Goal: Task Accomplishment & Management: Manage account settings

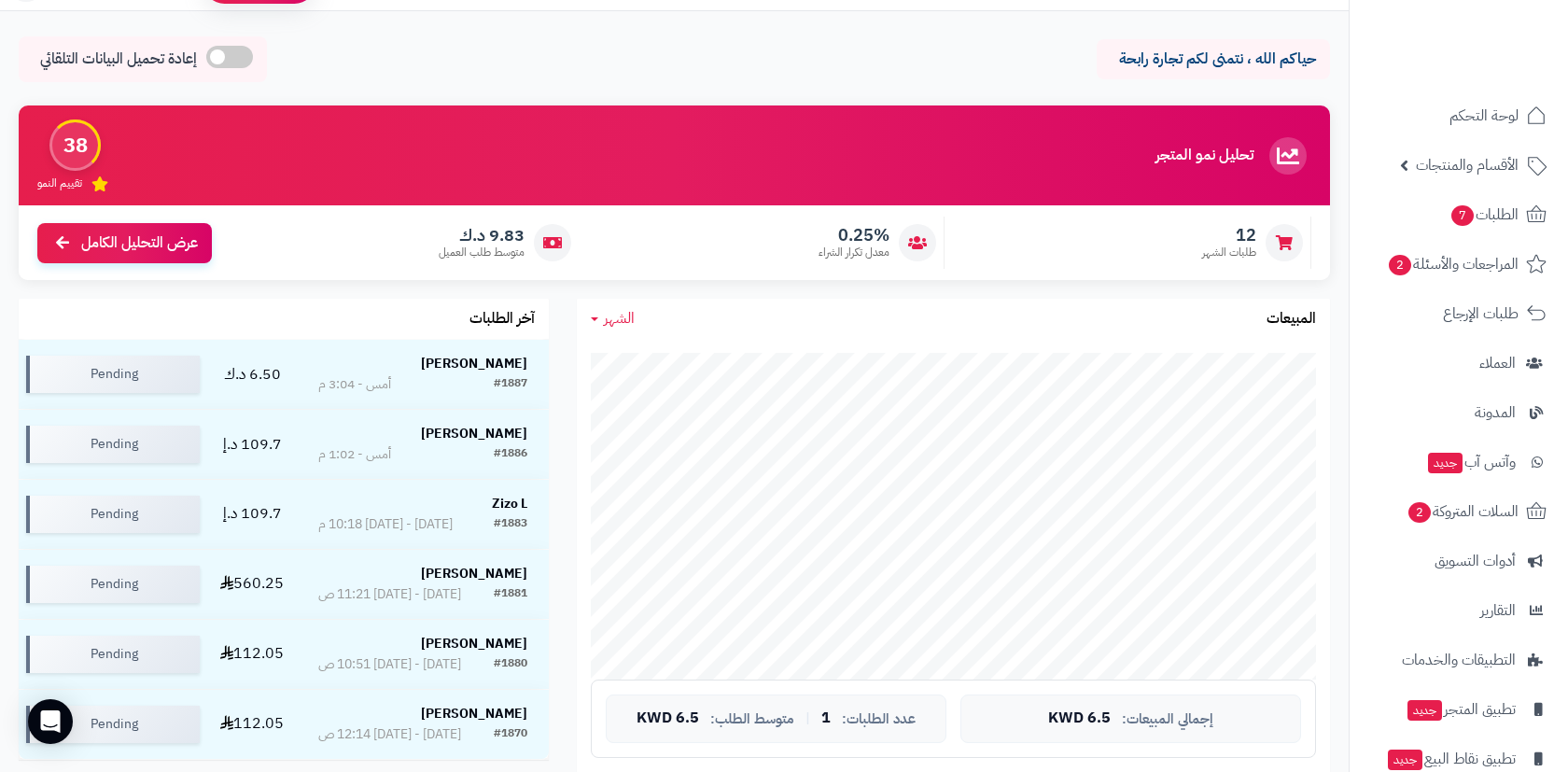
scroll to position [50, 0]
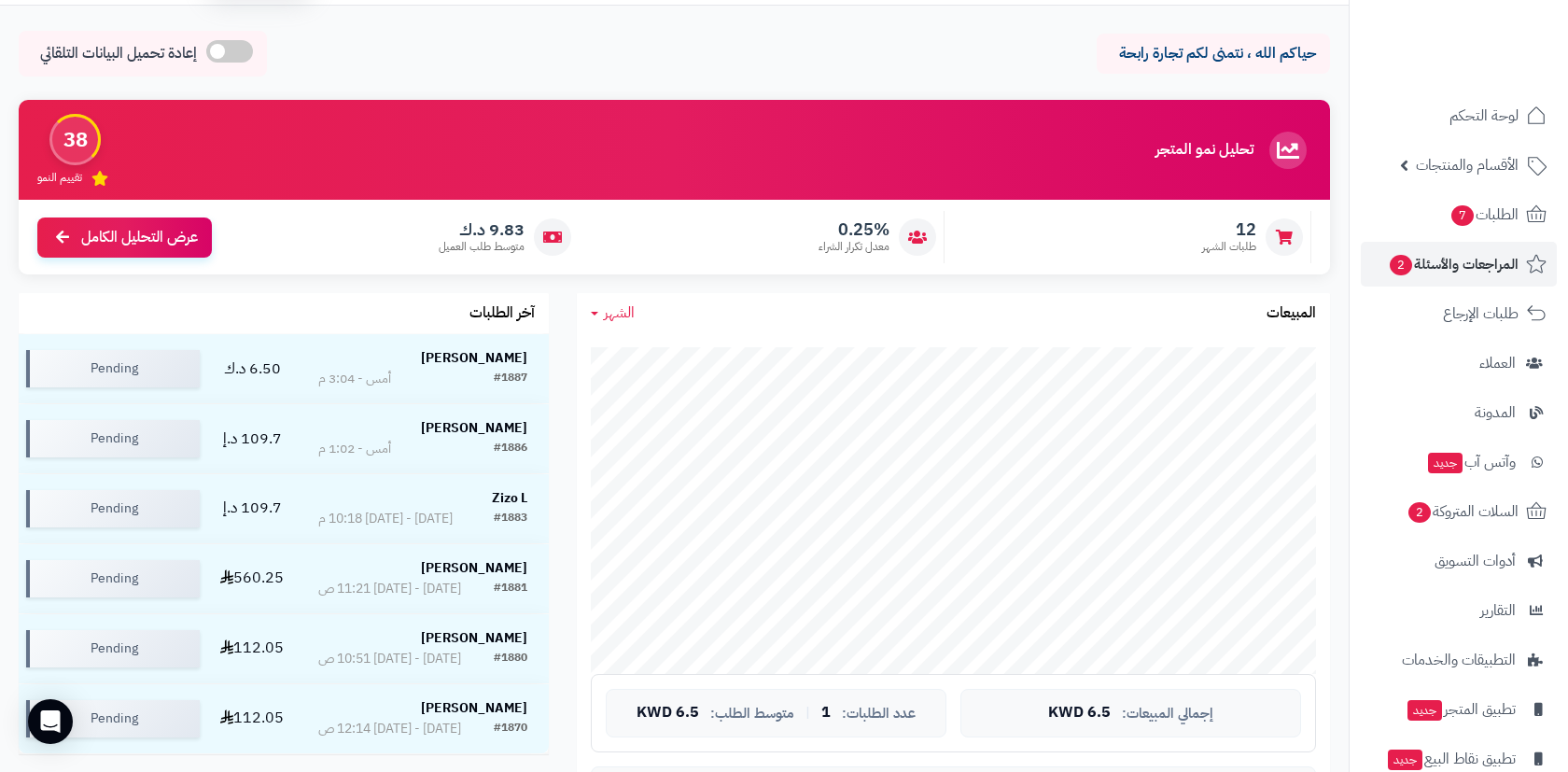
click at [1465, 251] on span "المراجعات والأسئلة 2" at bounding box center [1452, 264] width 130 height 26
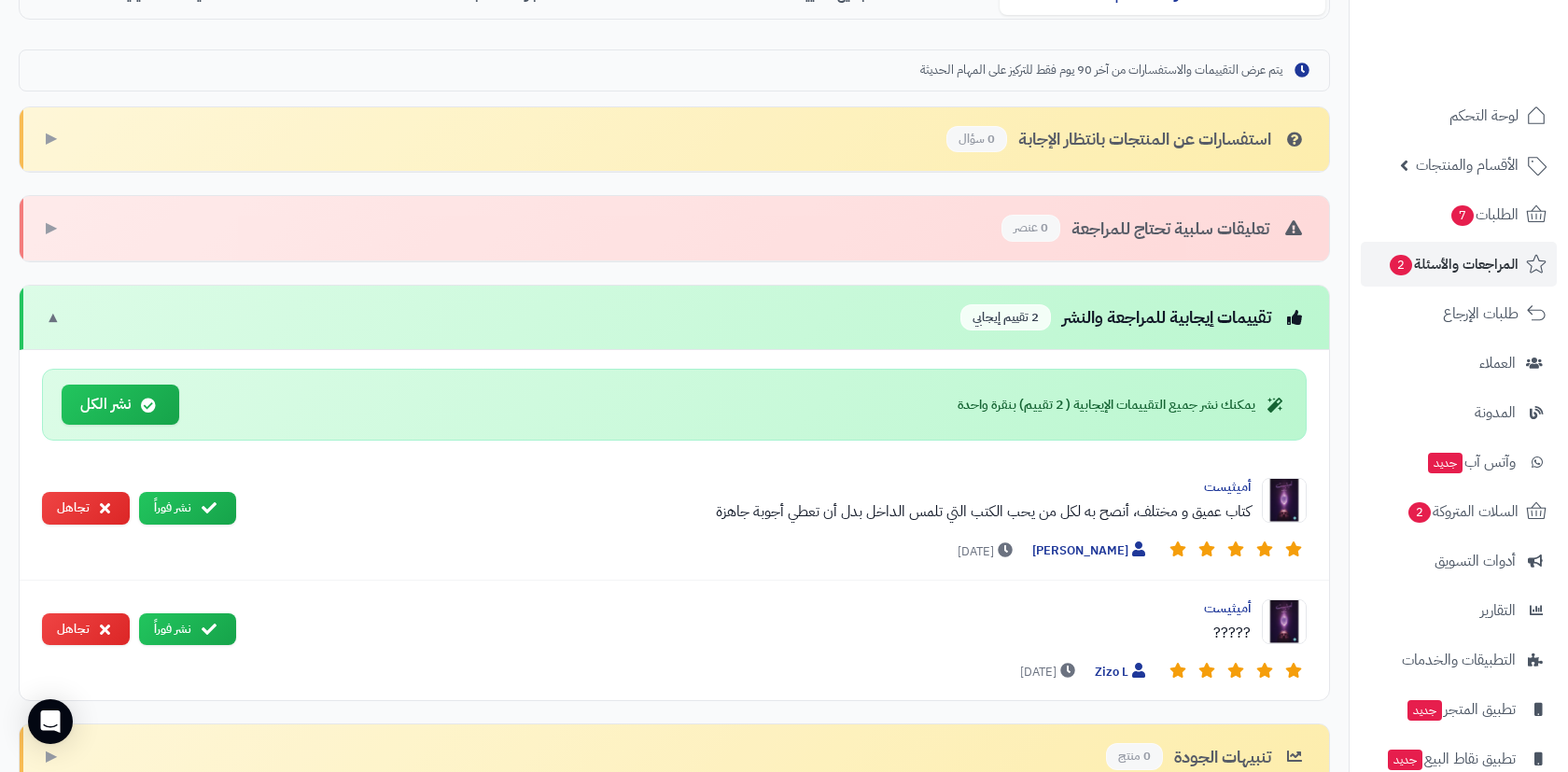
scroll to position [517, 0]
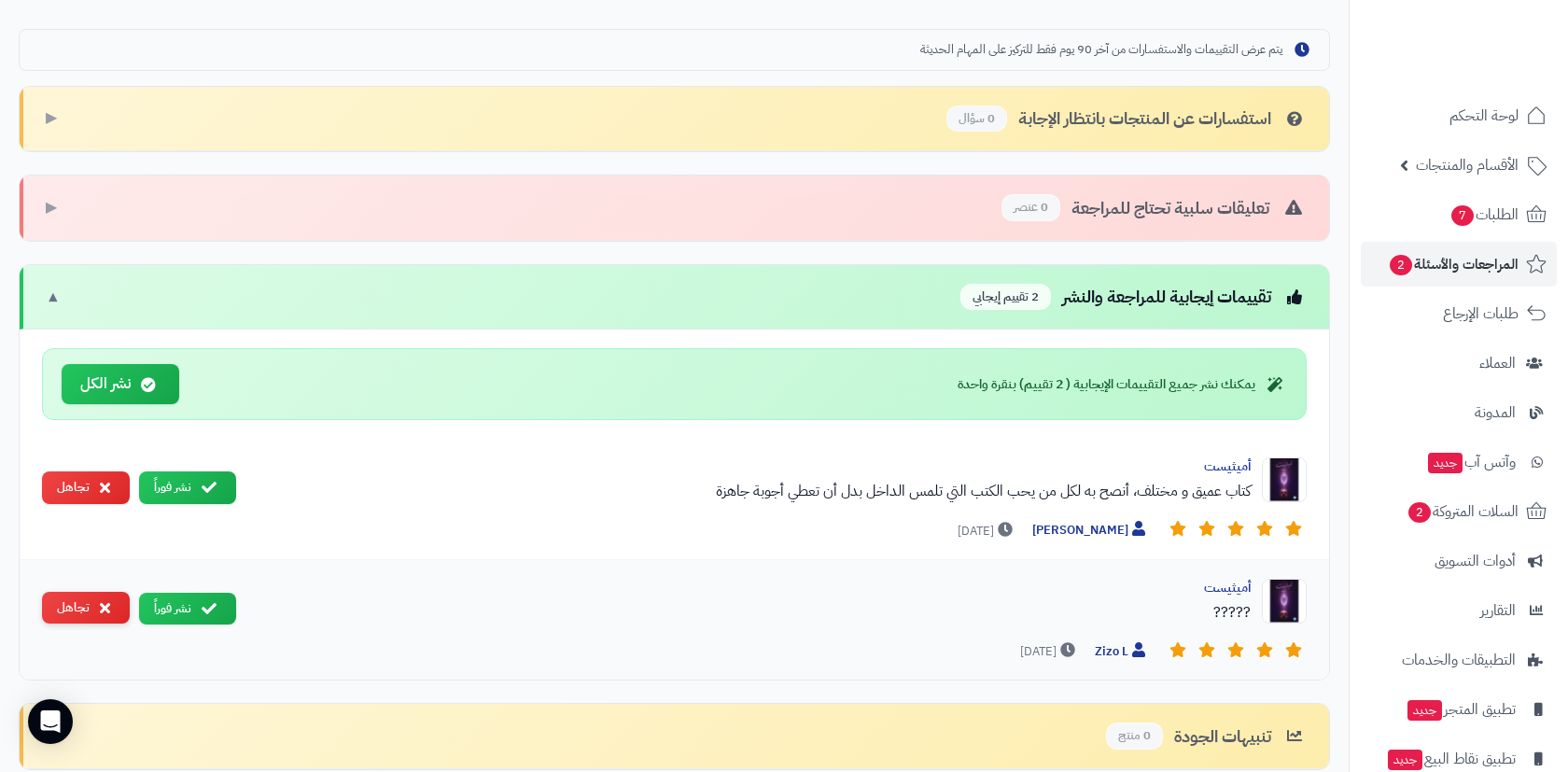
click at [116, 601] on button "تجاهل" at bounding box center [86, 607] width 88 height 32
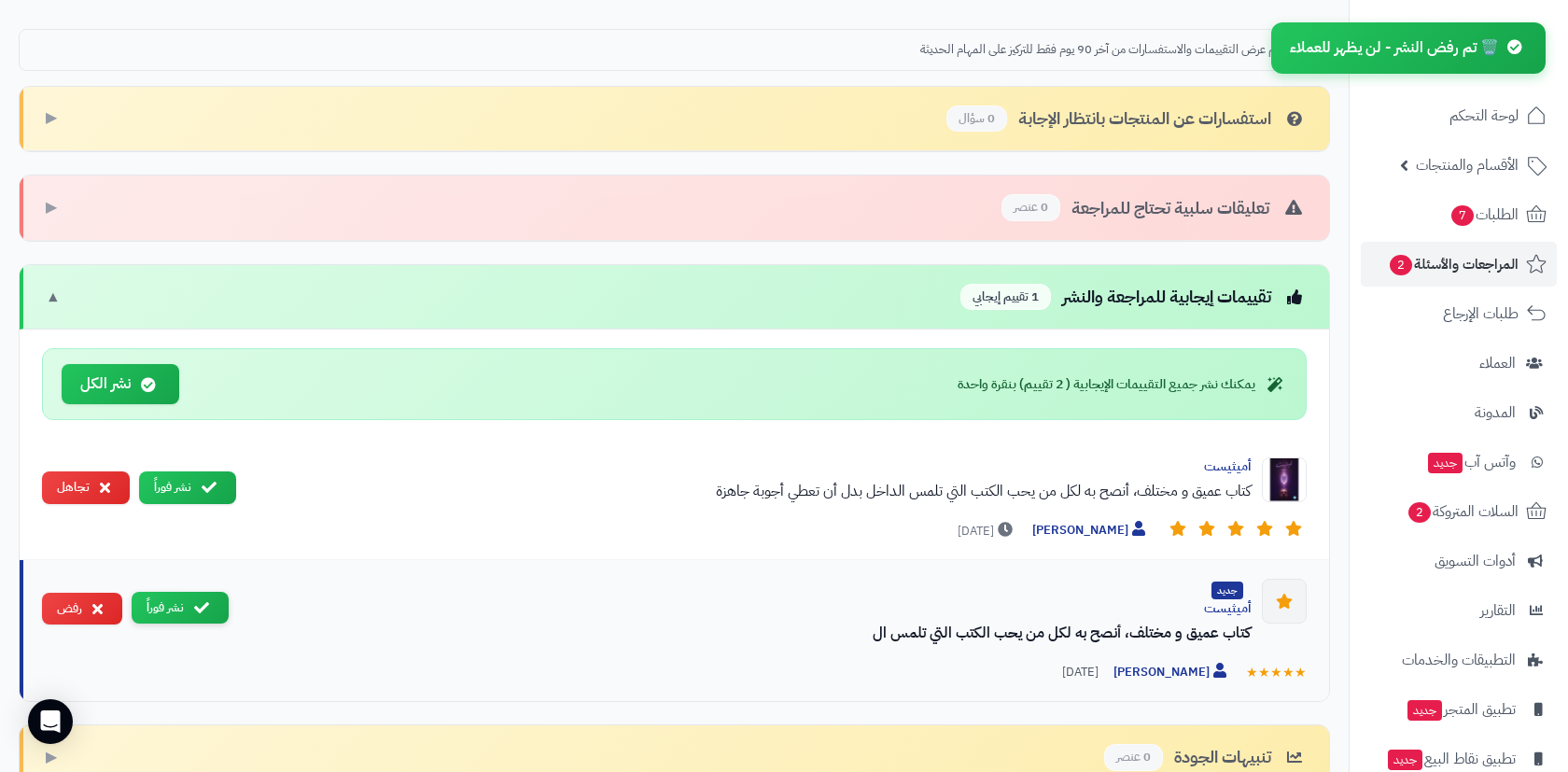
click at [207, 606] on icon at bounding box center [201, 606] width 15 height 15
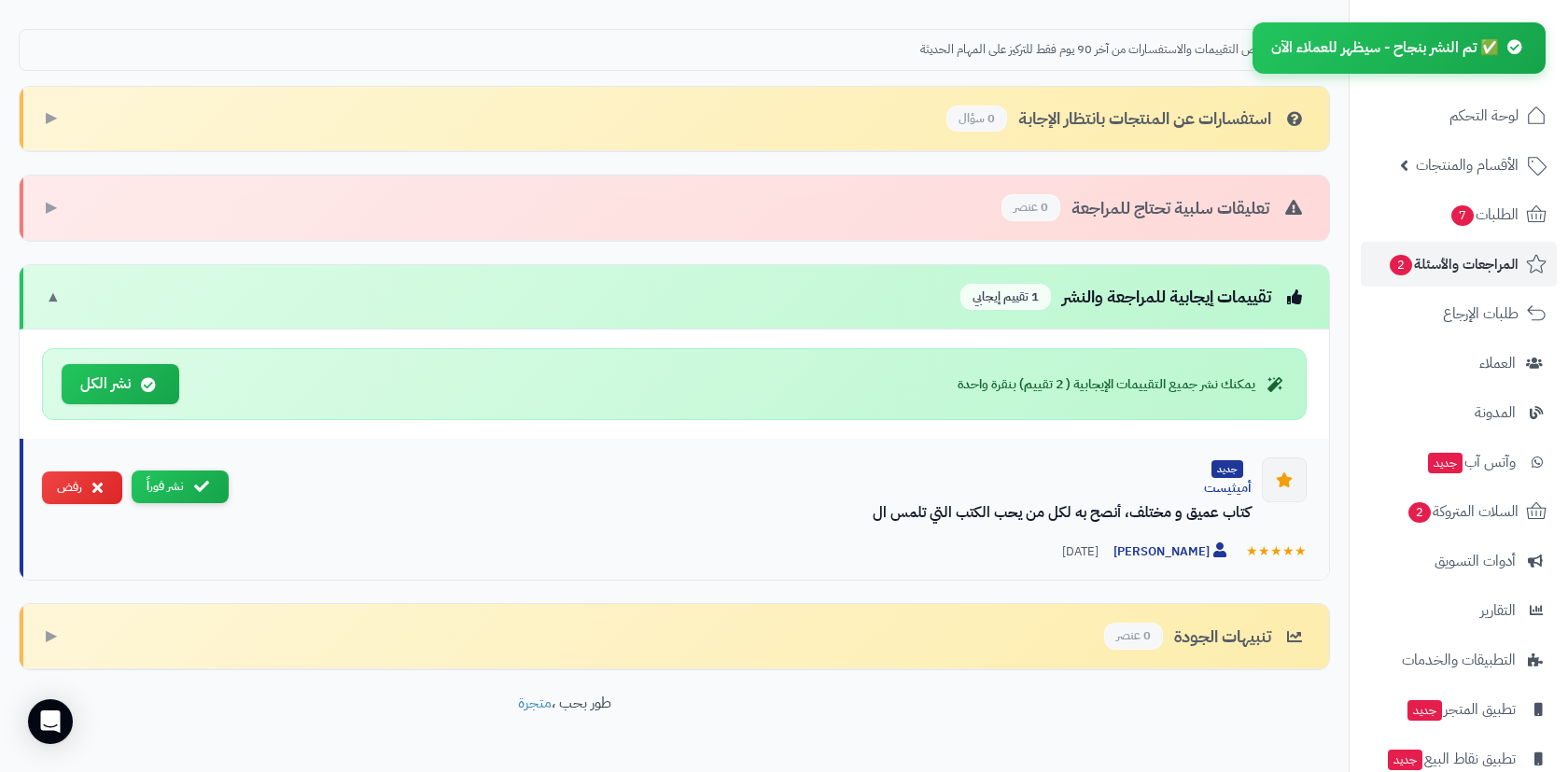
click at [215, 493] on button "نشر فوراً" at bounding box center [179, 486] width 97 height 32
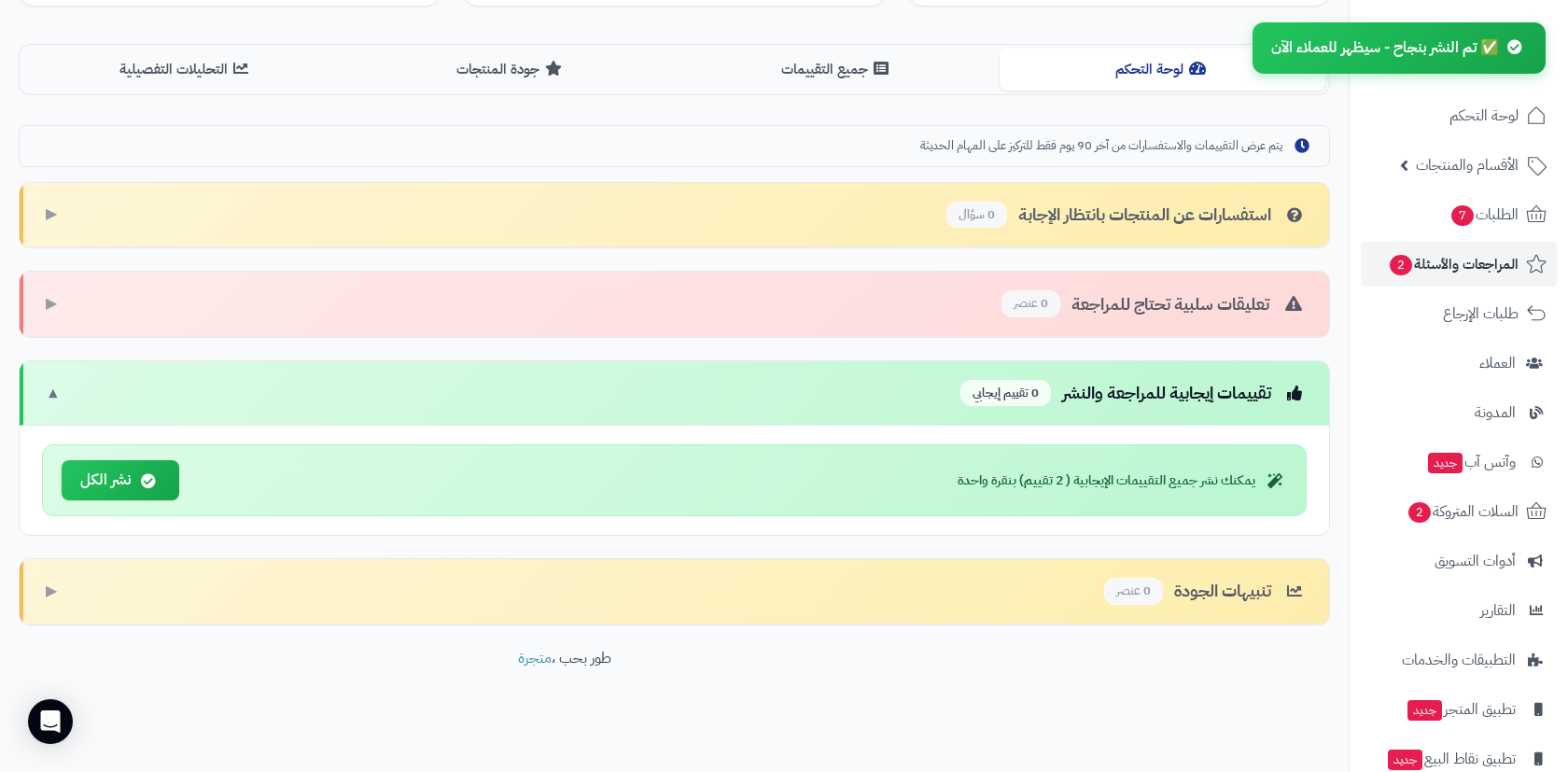
scroll to position [213, 0]
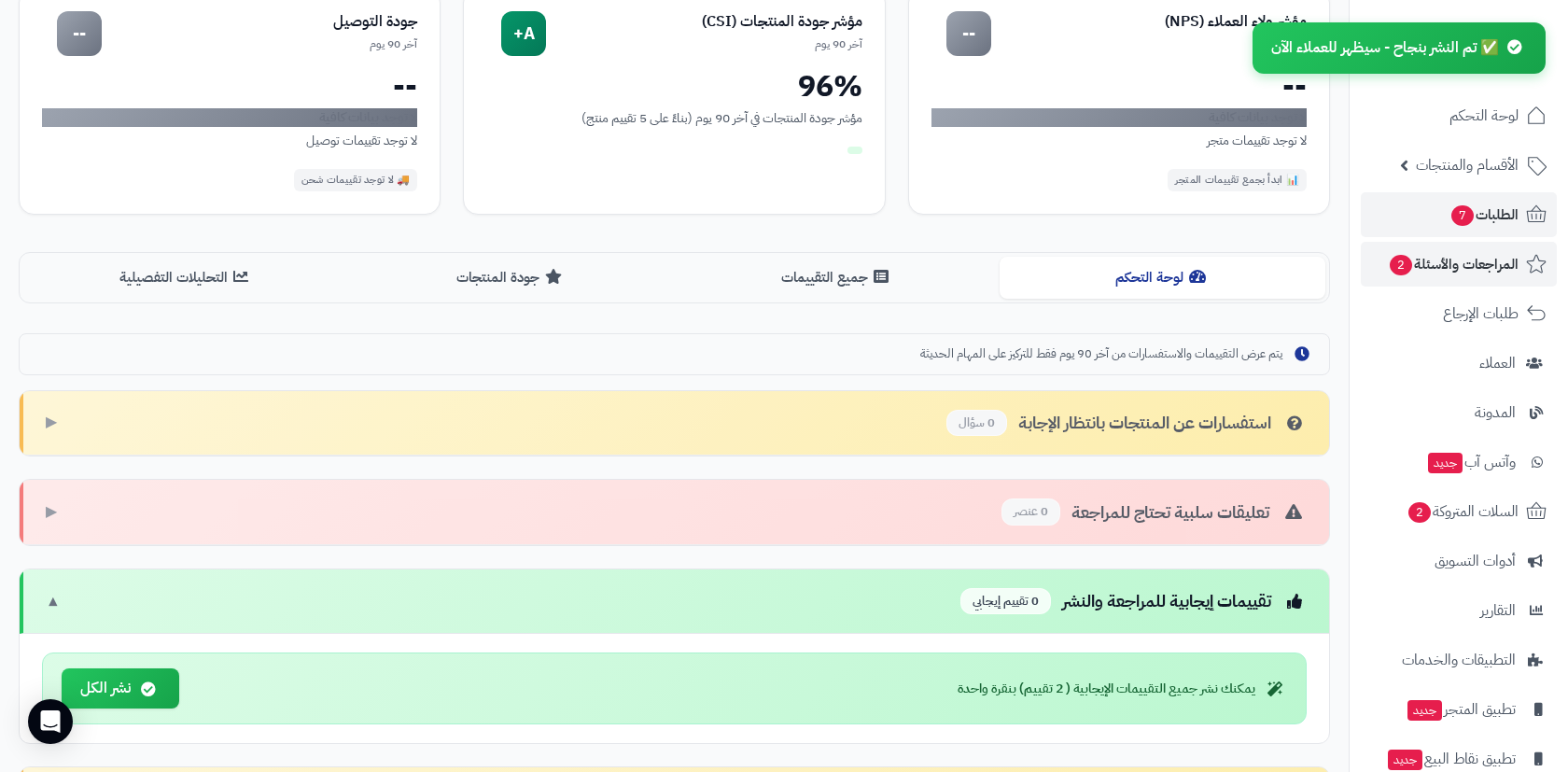
click at [1464, 214] on span "7" at bounding box center [1463, 217] width 24 height 22
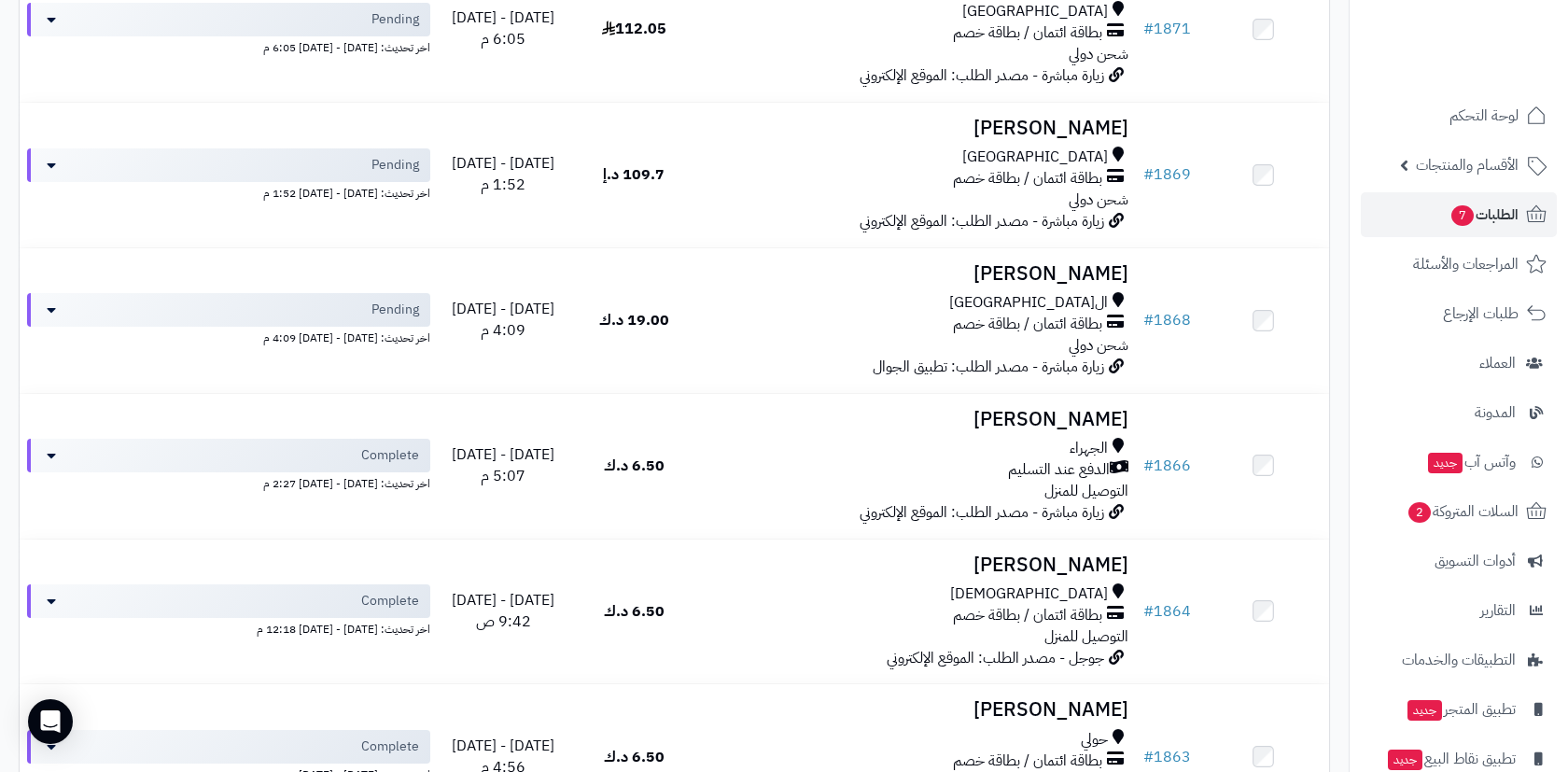
scroll to position [1475, 0]
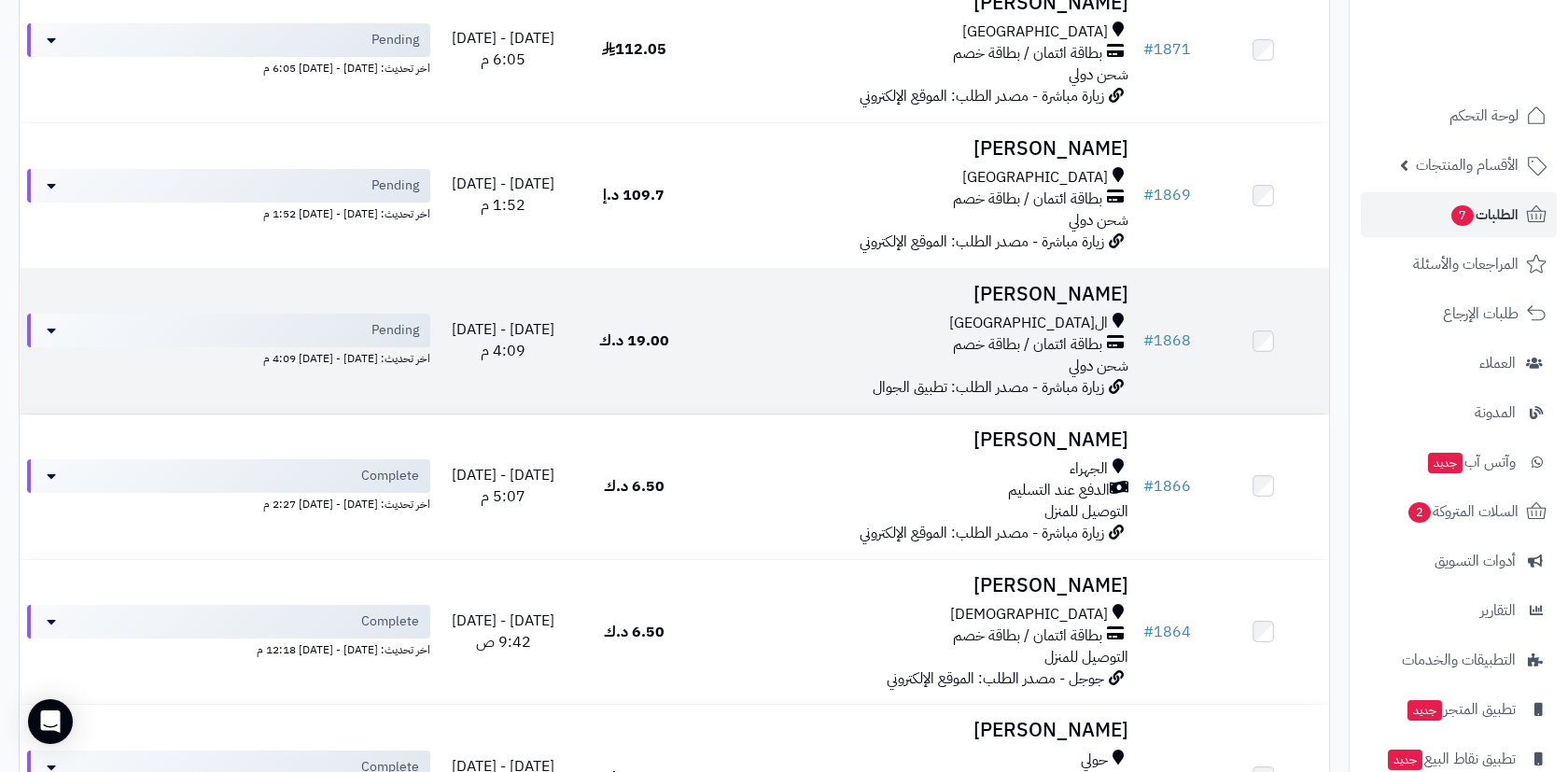
click at [913, 334] on div "بطاقة ائتمان / بطاقة خصم" at bounding box center [918, 345] width 421 height 22
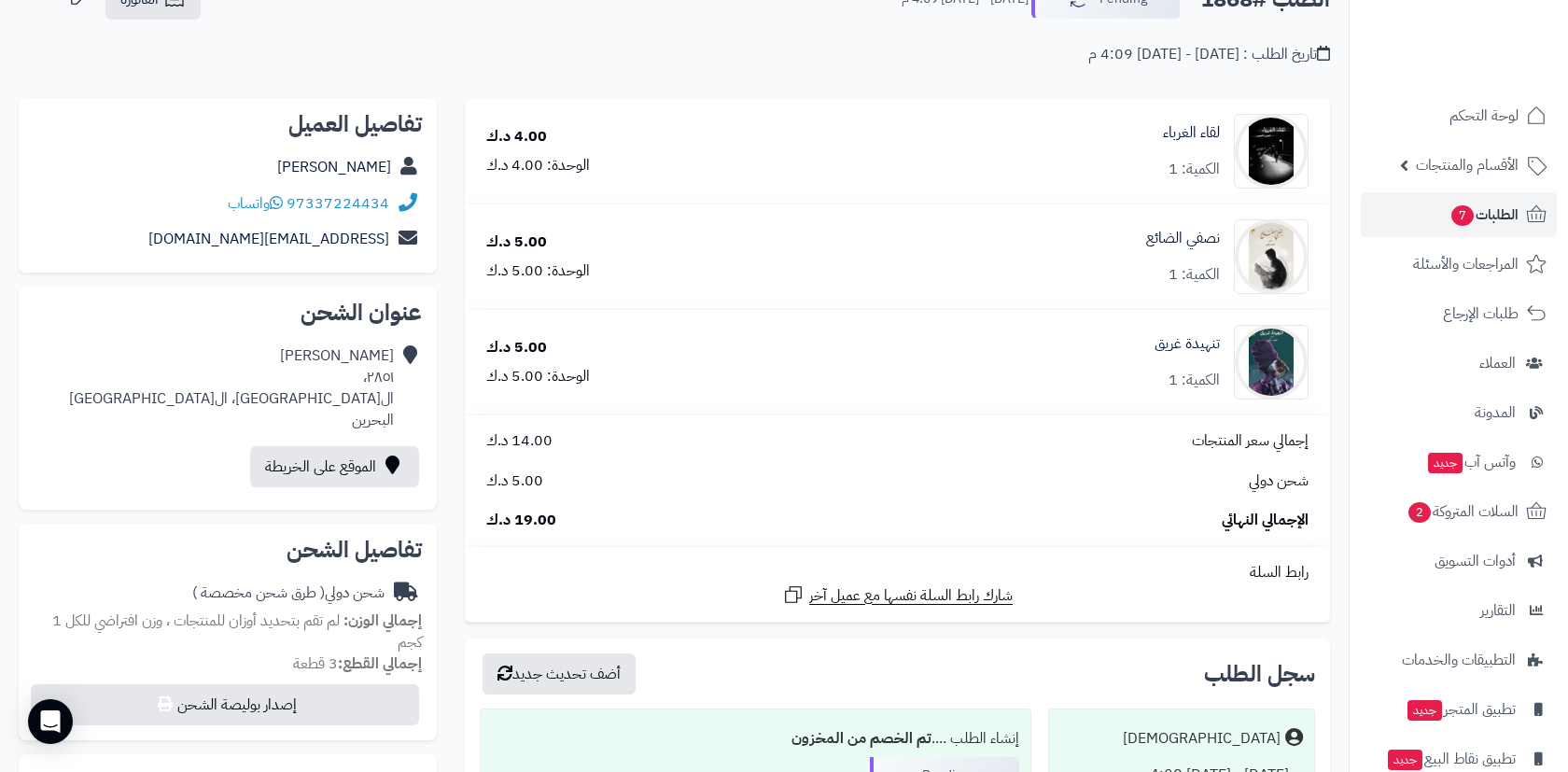
scroll to position [127, 0]
click at [372, 220] on div "S.alshamlan2000@gmail.com" at bounding box center [227, 237] width 388 height 36
drag, startPoint x: 384, startPoint y: 212, endPoint x: 326, endPoint y: 209, distance: 58.1
click at [326, 209] on div "97337224434 واتساب" at bounding box center [227, 202] width 388 height 36
click at [326, 230] on link "S.alshamlan2000@gmail.com" at bounding box center [269, 236] width 241 height 23
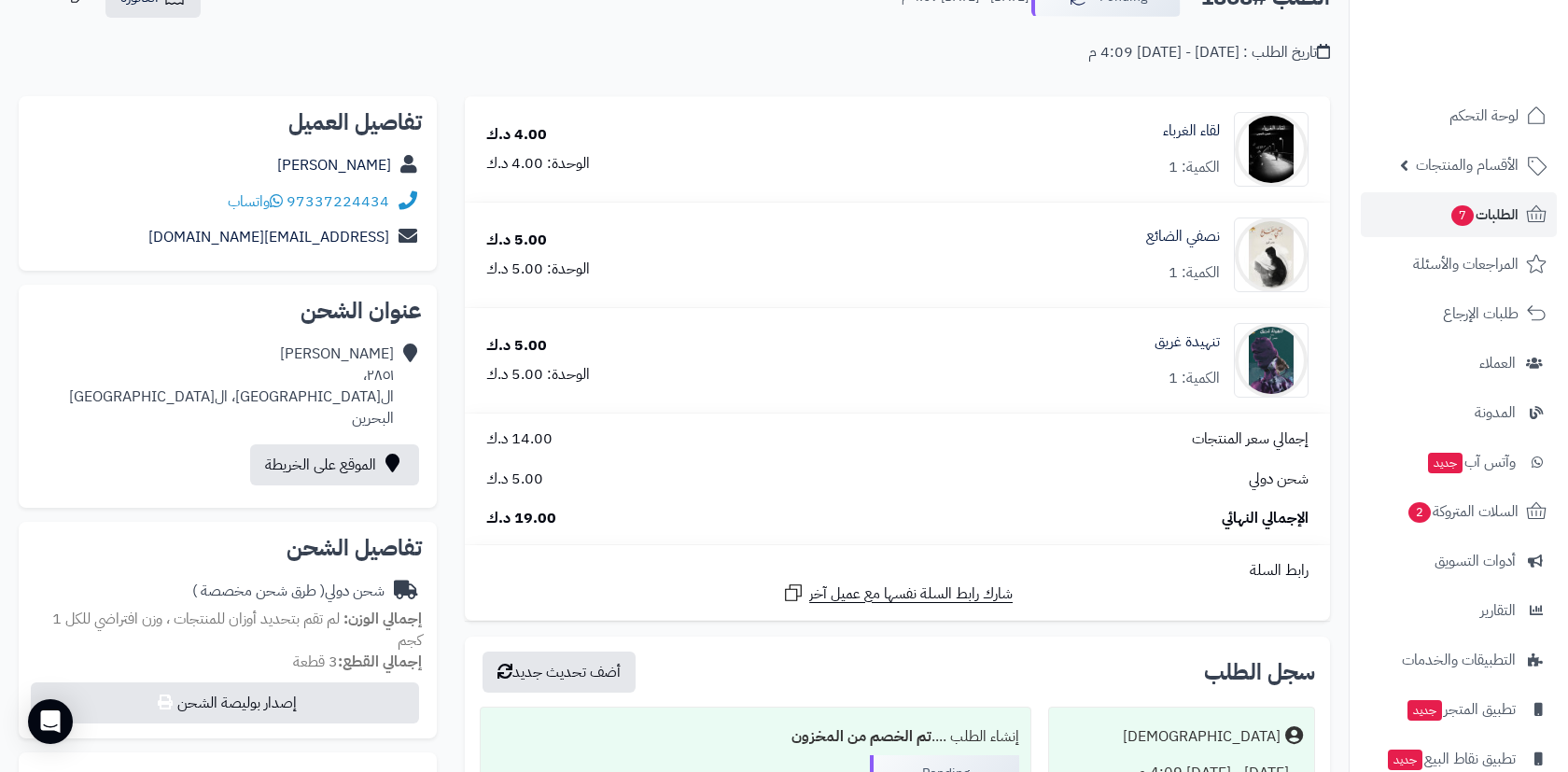
click at [382, 111] on h2 "تفاصيل العميل" at bounding box center [227, 121] width 388 height 23
click at [274, 683] on button "إصدار بوليصة الشحن" at bounding box center [224, 701] width 388 height 41
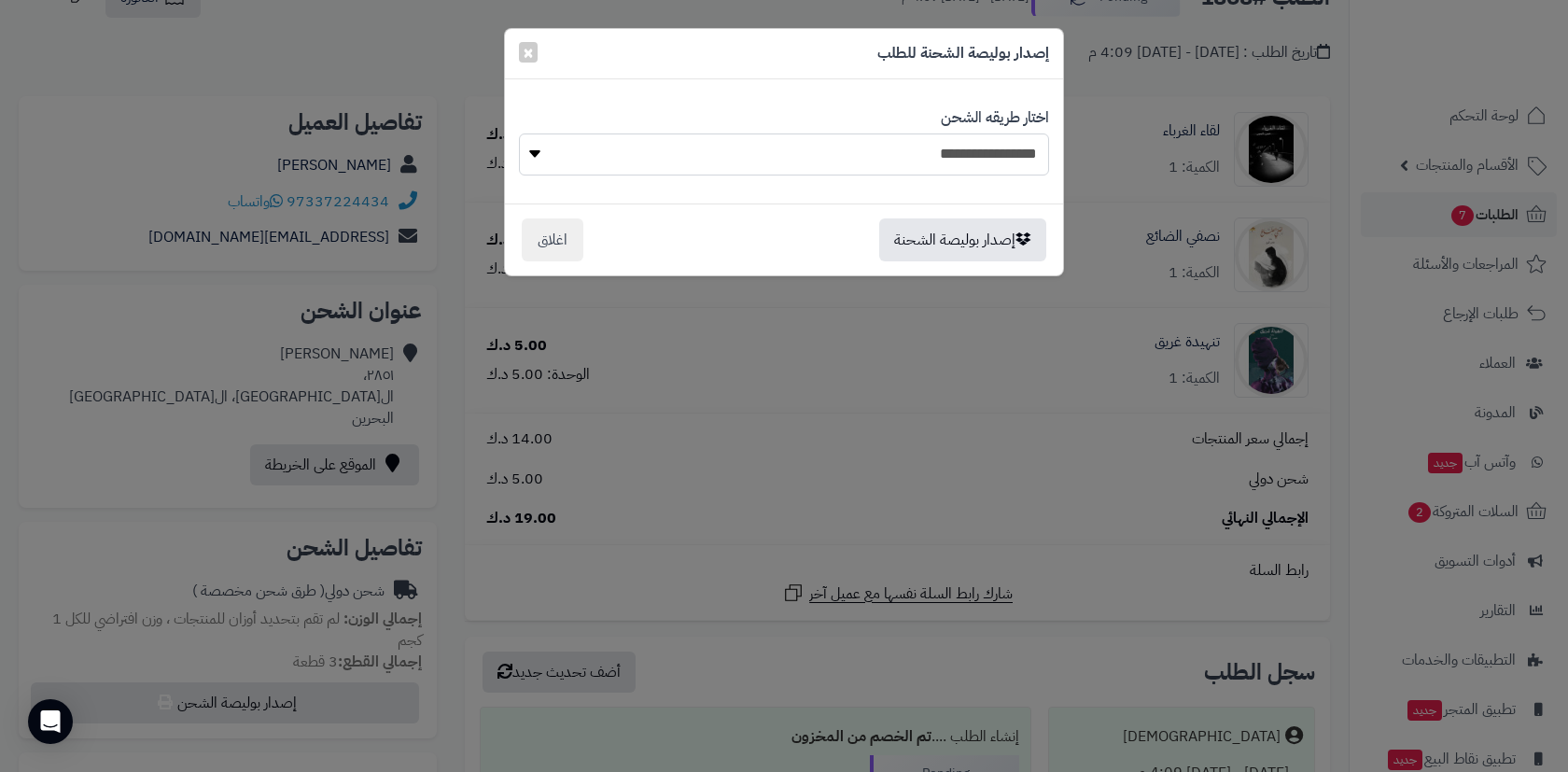
select select
click at [901, 227] on button "إصدار بوليصة الشحنة" at bounding box center [962, 239] width 167 height 43
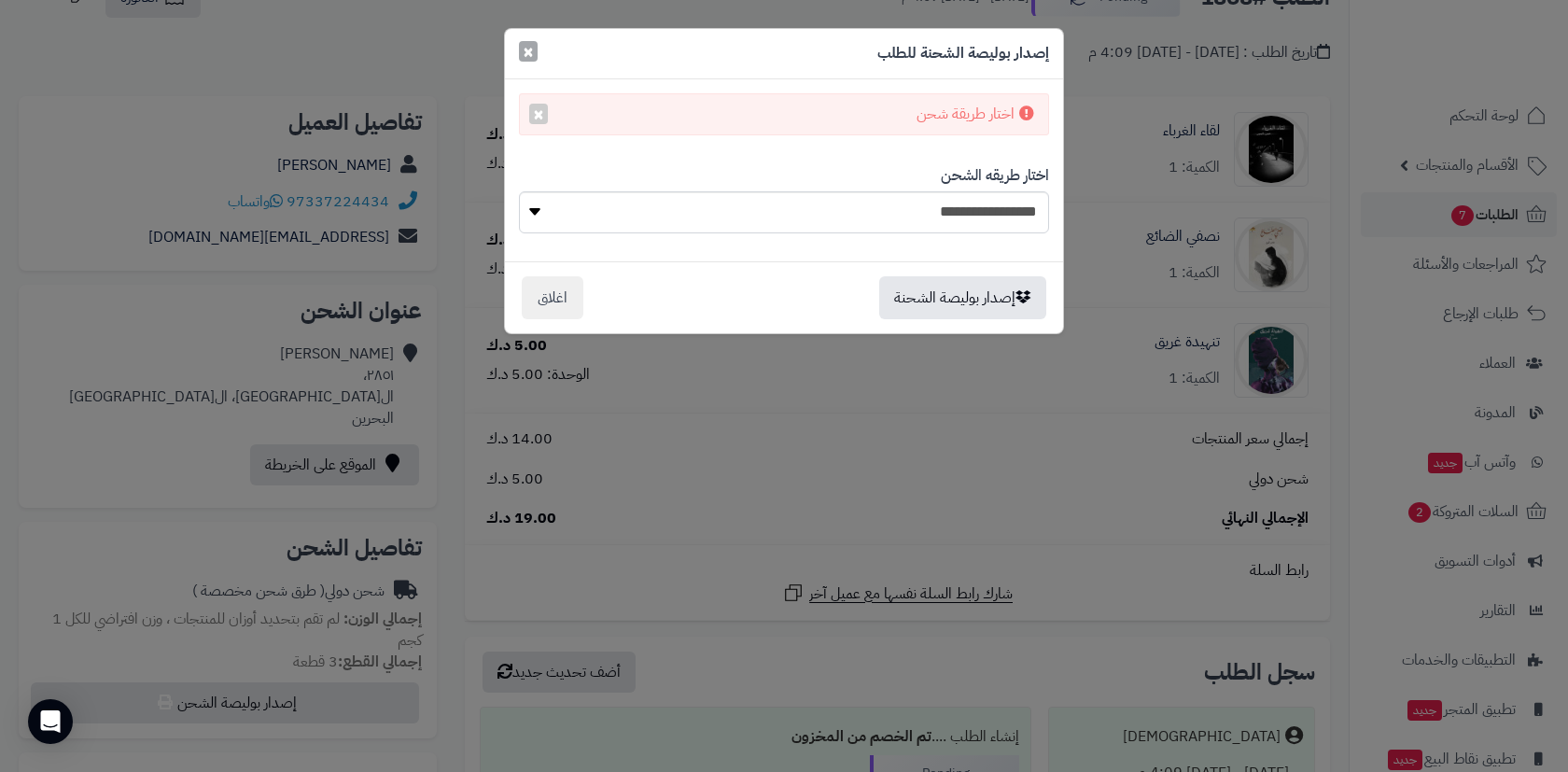
click at [528, 59] on span "×" at bounding box center [527, 51] width 11 height 28
